Goal: Information Seeking & Learning: Learn about a topic

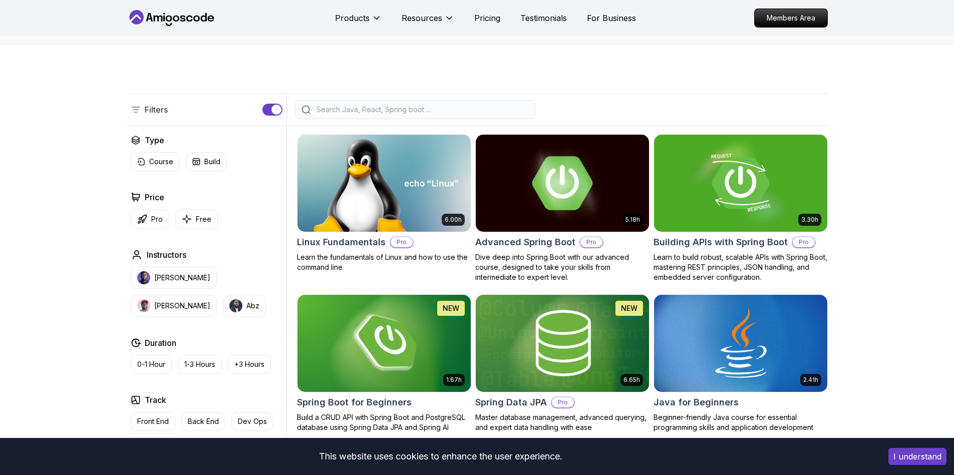
click at [484, 194] on img at bounding box center [562, 183] width 182 height 102
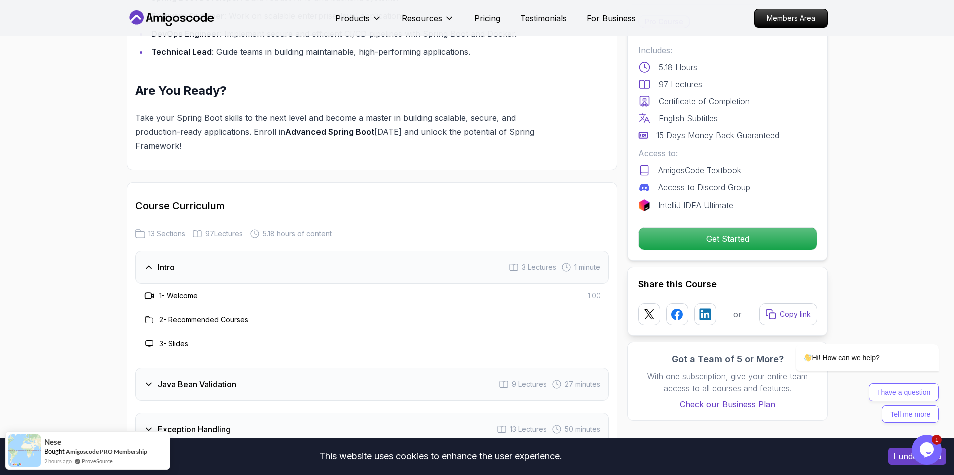
scroll to position [1262, 0]
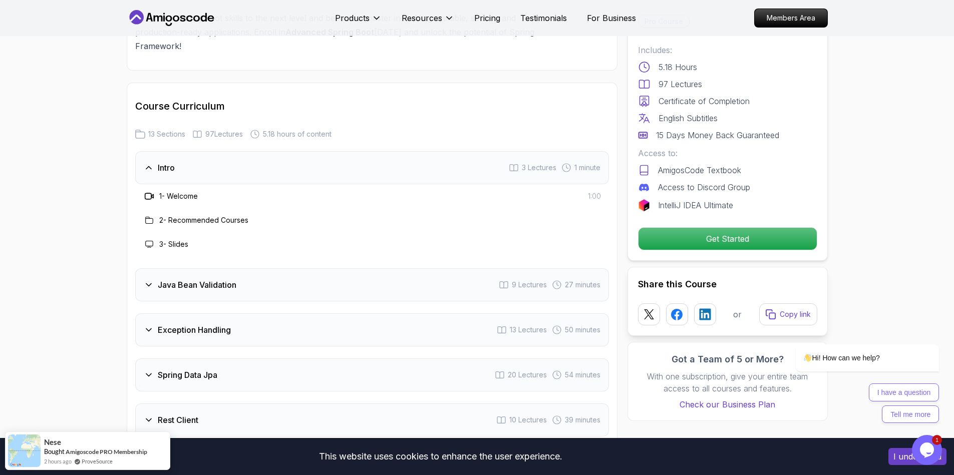
click at [230, 279] on h3 "Java Bean Validation" at bounding box center [197, 285] width 79 height 12
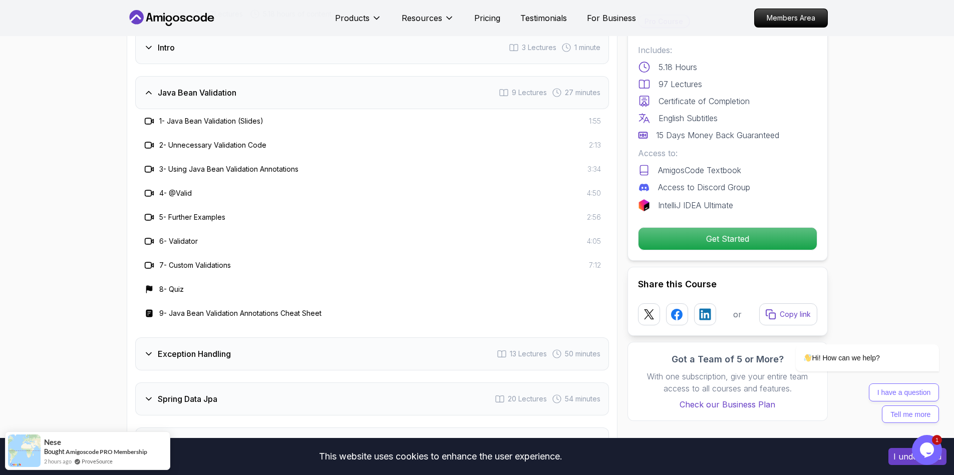
scroll to position [1502, 0]
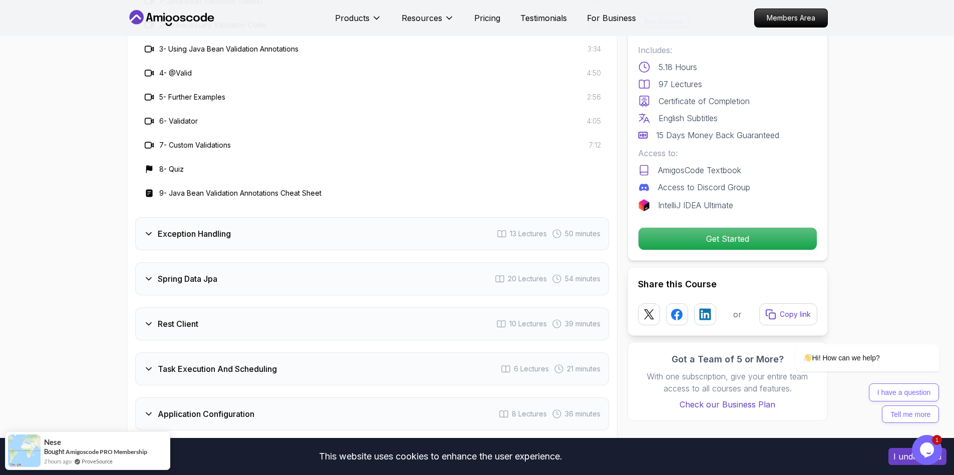
click at [222, 262] on div "Spring Data Jpa 20 Lectures 54 minutes" at bounding box center [372, 278] width 474 height 33
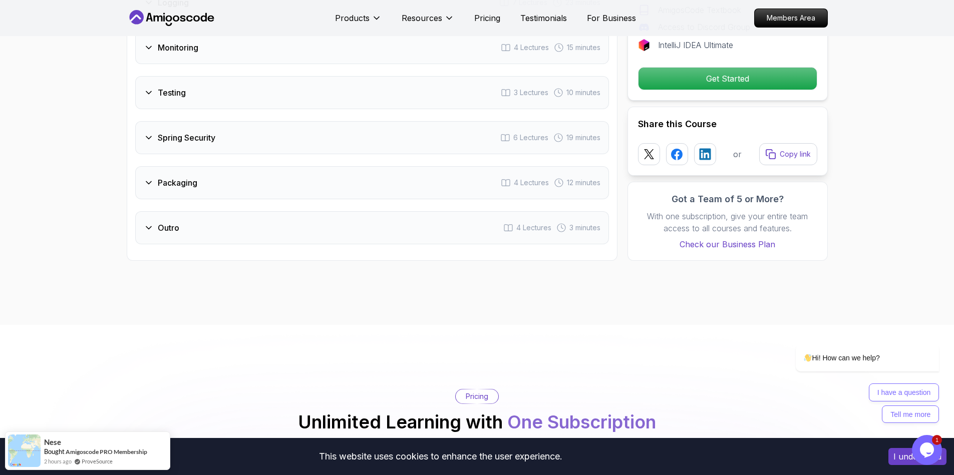
click at [179, 211] on div "Outro 4 Lectures 3 minutes" at bounding box center [372, 227] width 474 height 33
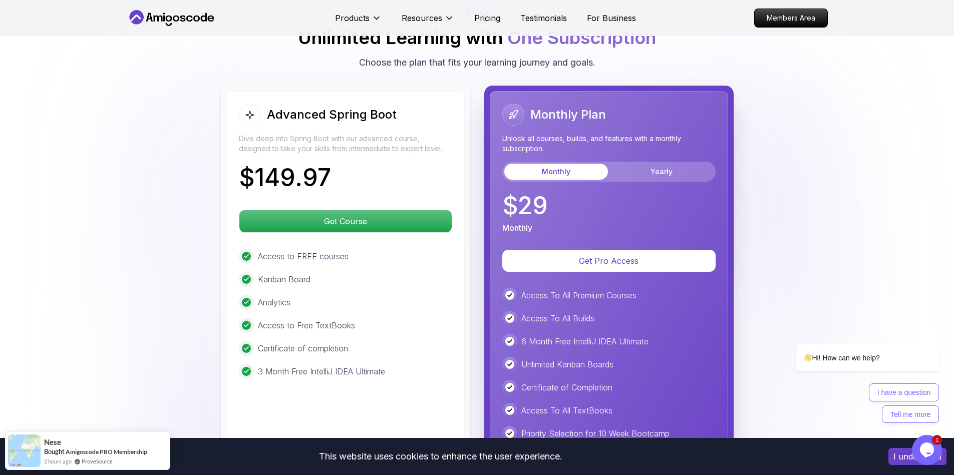
scroll to position [1743, 0]
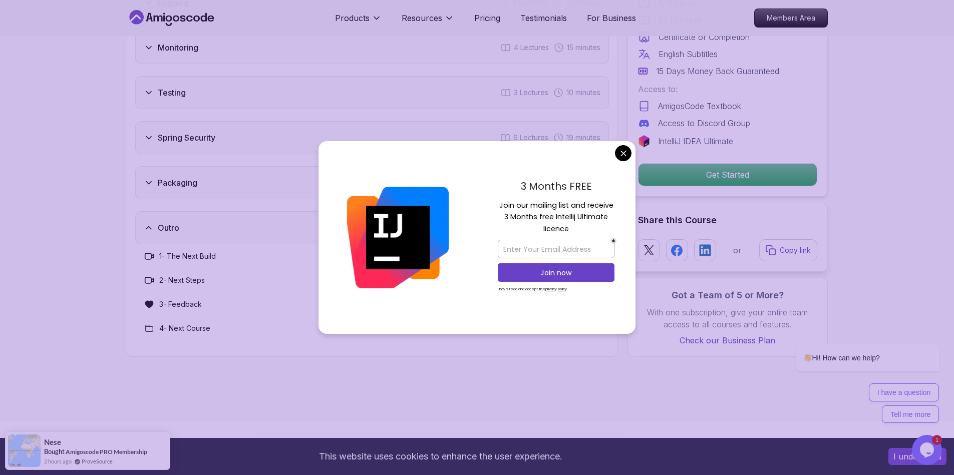
click at [179, 211] on div "Outro 4 Lectures 3 minutes" at bounding box center [372, 227] width 474 height 33
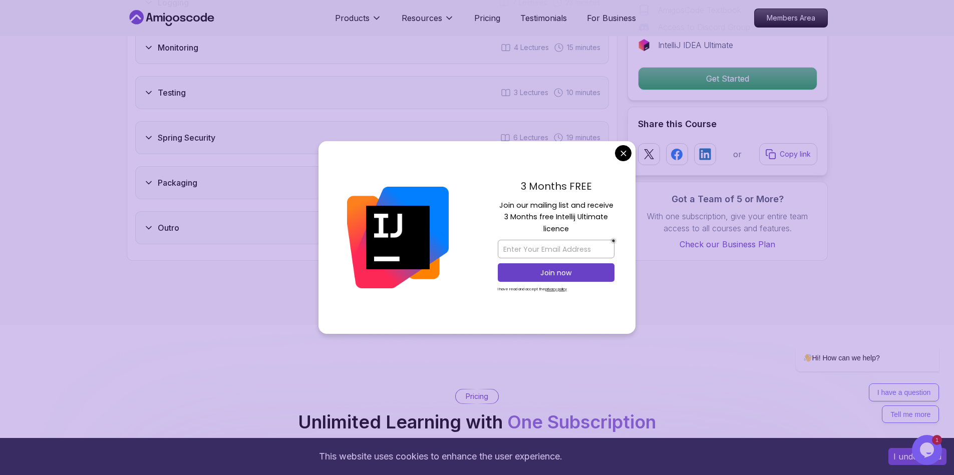
click at [624, 150] on body "This website uses cookies to enhance the user experience. I understand Products…" at bounding box center [477, 477] width 954 height 4440
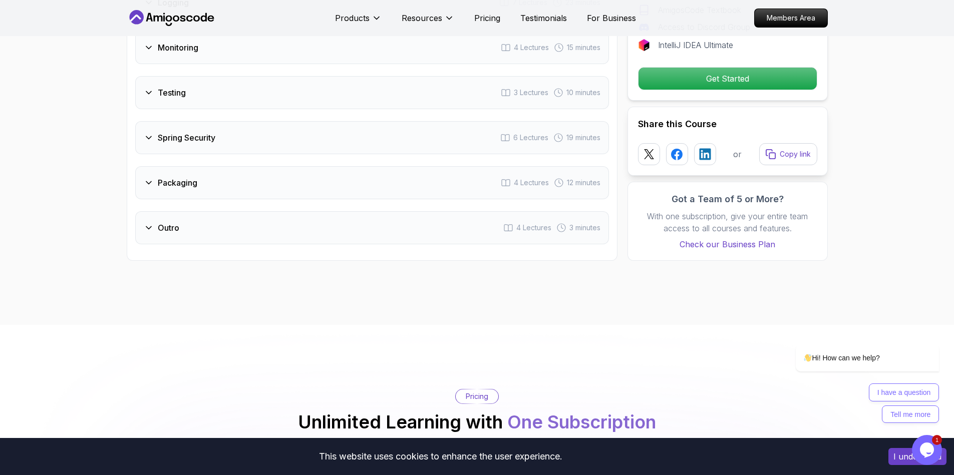
click at [299, 166] on div "Packaging 4 Lectures 12 minutes" at bounding box center [372, 182] width 474 height 33
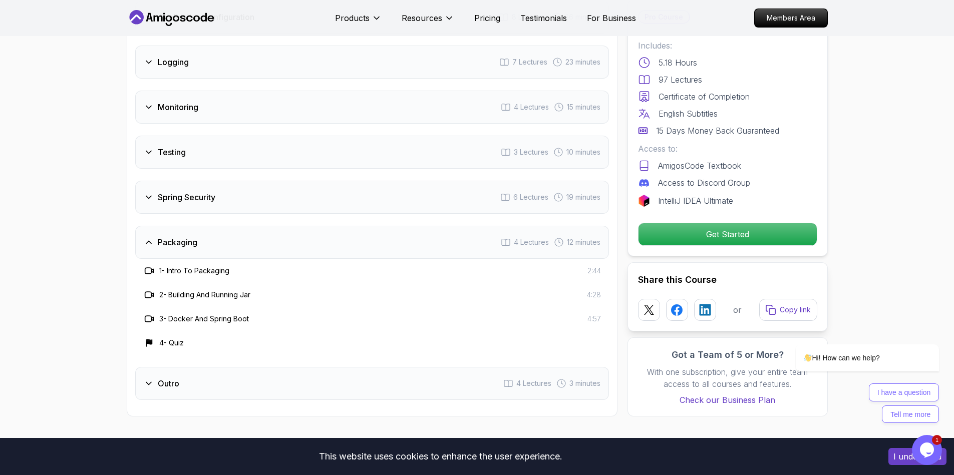
scroll to position [1622, 0]
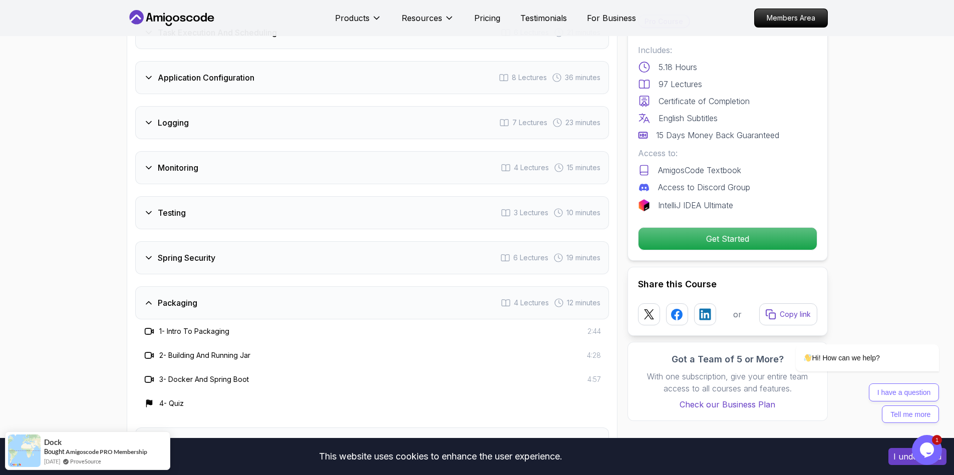
click at [237, 241] on div "Spring Security 6 Lectures 19 minutes" at bounding box center [372, 257] width 474 height 33
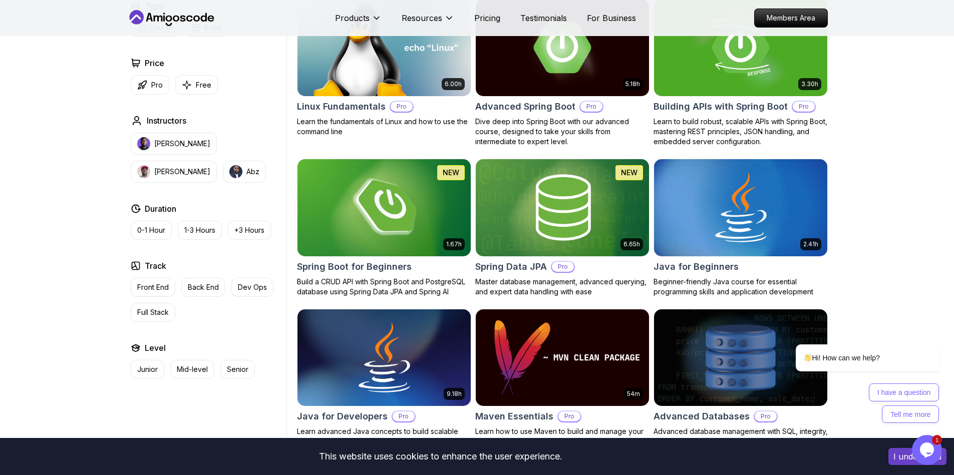
scroll to position [180, 0]
